Goal: Browse casually

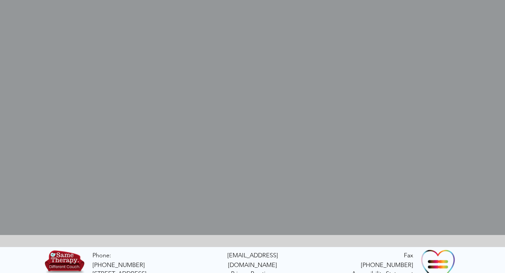
scroll to position [212, 0]
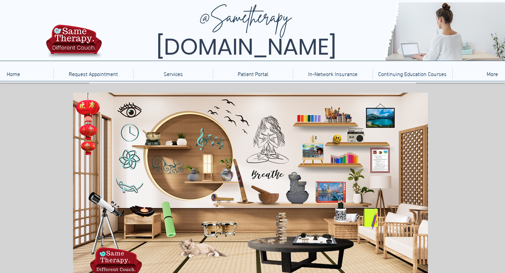
scroll to position [79, 0]
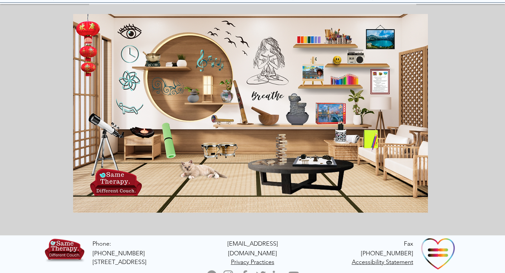
click at [109, 181] on icon "An image of the TelebehavioralHealth.US Logo" at bounding box center [111, 182] width 49 height 25
